Goal: Task Accomplishment & Management: Use online tool/utility

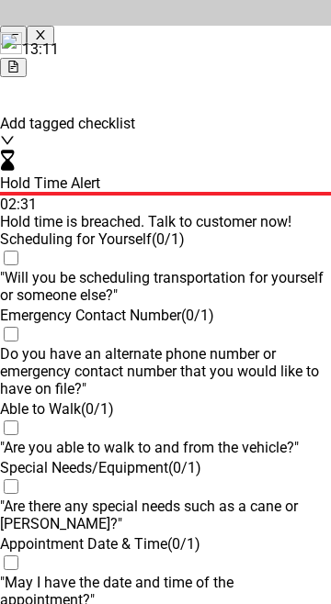
click at [10, 122] on div "Add tagged checklist Test" at bounding box center [165, 113] width 331 height 73
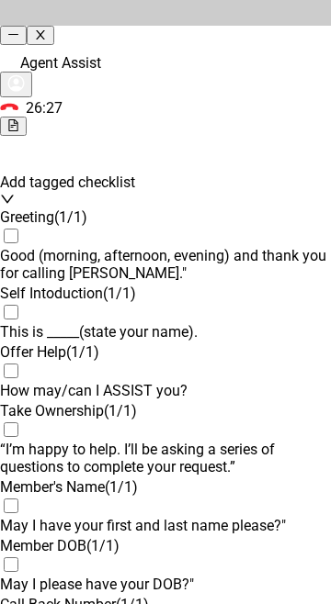
scroll to position [2018, 0]
